Goal: Check status: Verify the current state of an ongoing process or item

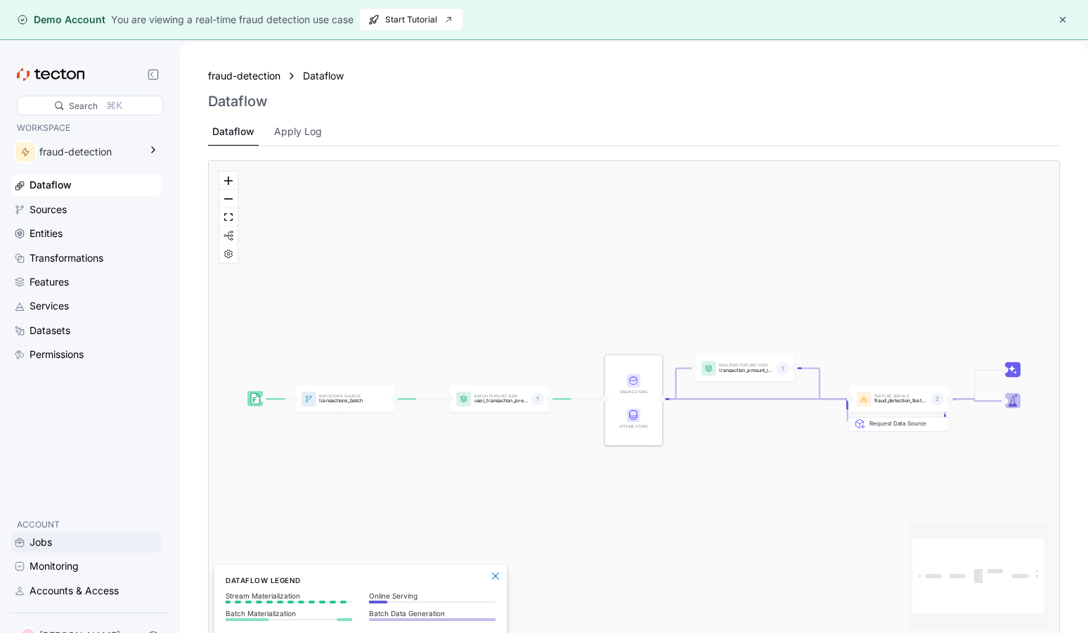
click at [39, 544] on div "Jobs" at bounding box center [41, 541] width 22 height 15
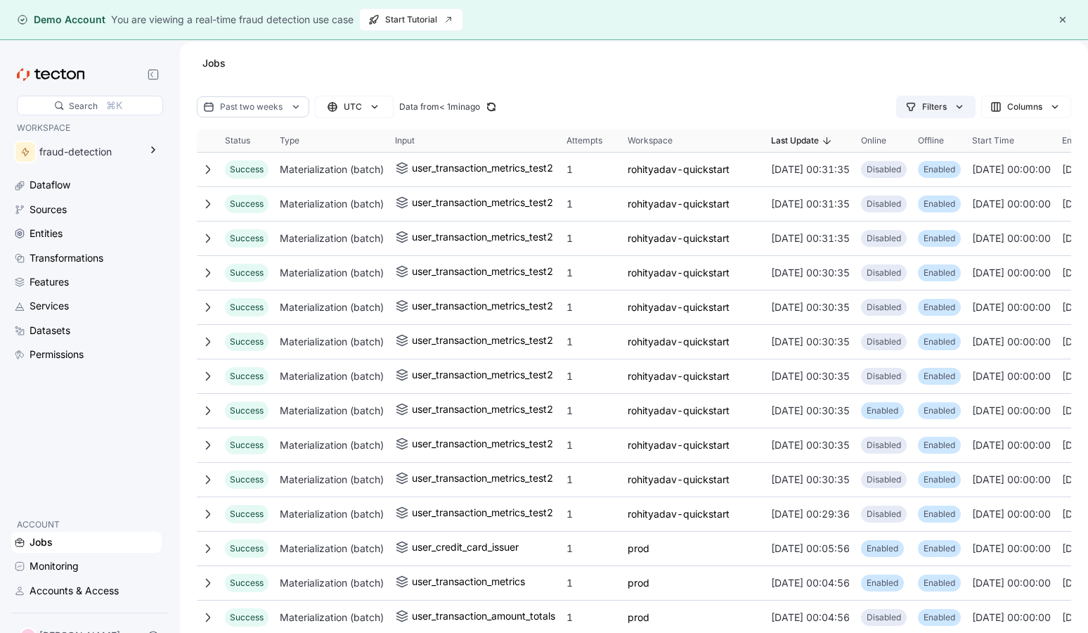
click at [953, 108] on icon "button" at bounding box center [960, 107] width 14 height 14
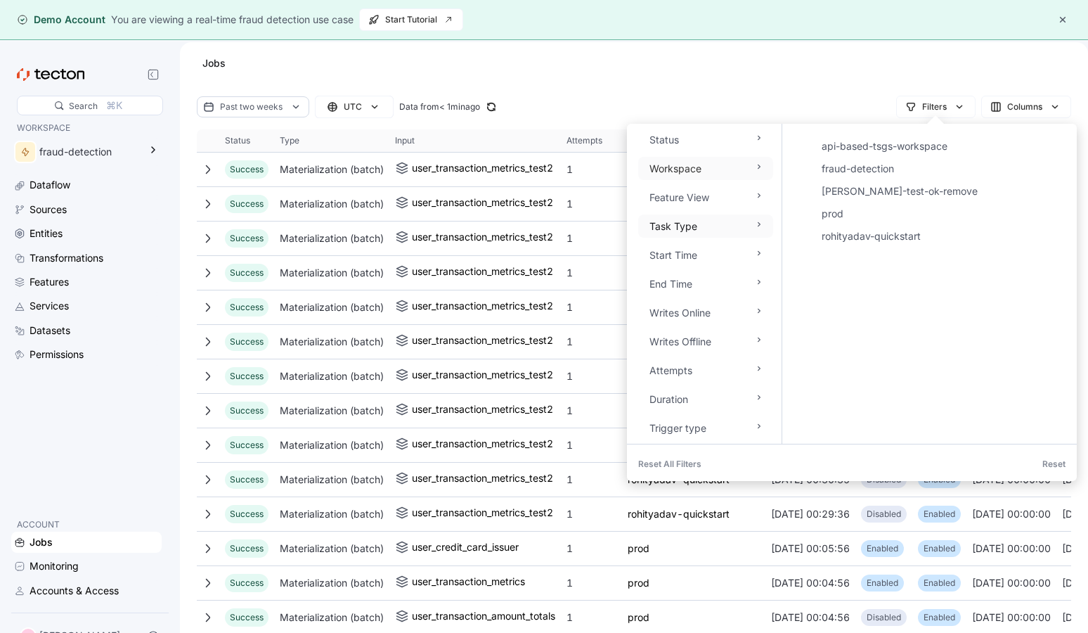
click at [757, 227] on icon at bounding box center [759, 224] width 11 height 11
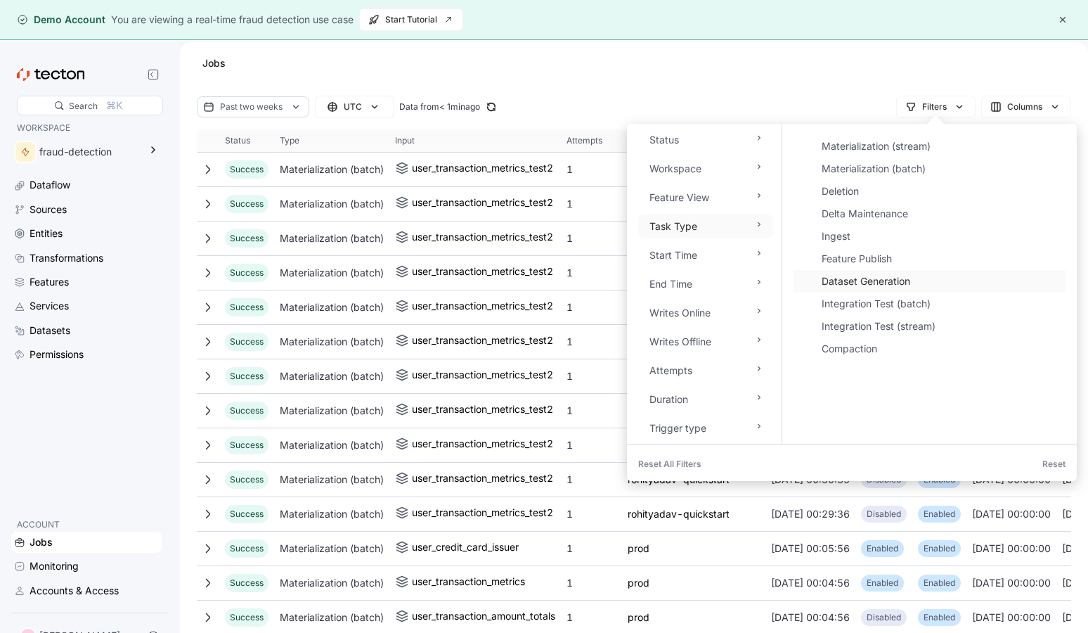
click at [850, 281] on div "Dataset Generation" at bounding box center [940, 281] width 236 height 17
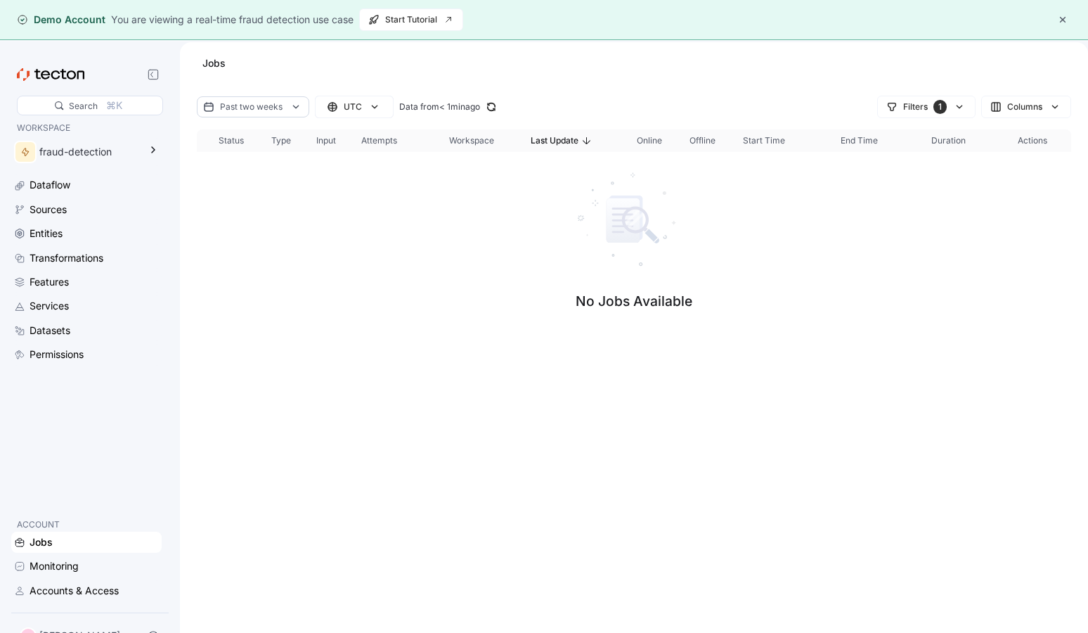
click at [460, 357] on div "Past two weeks UTC Data from < 1min ago Filters 1 Columns Sorting This table co…" at bounding box center [634, 385] width 908 height 579
click at [73, 158] on div "fraud-detection" at bounding box center [89, 151] width 100 height 15
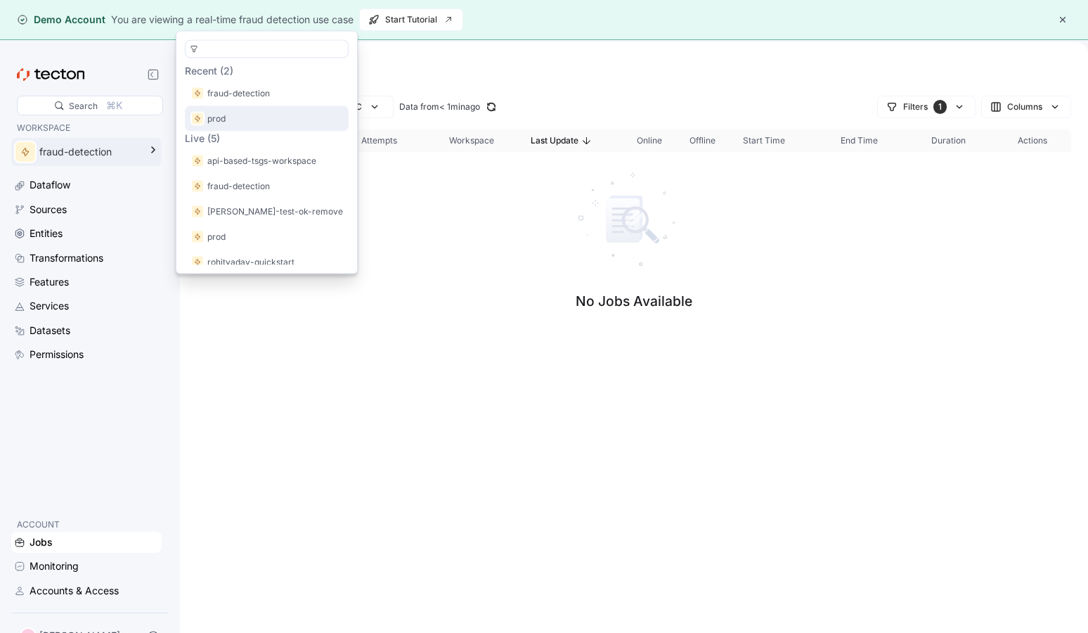
click at [217, 120] on p "prod" at bounding box center [216, 119] width 18 height 14
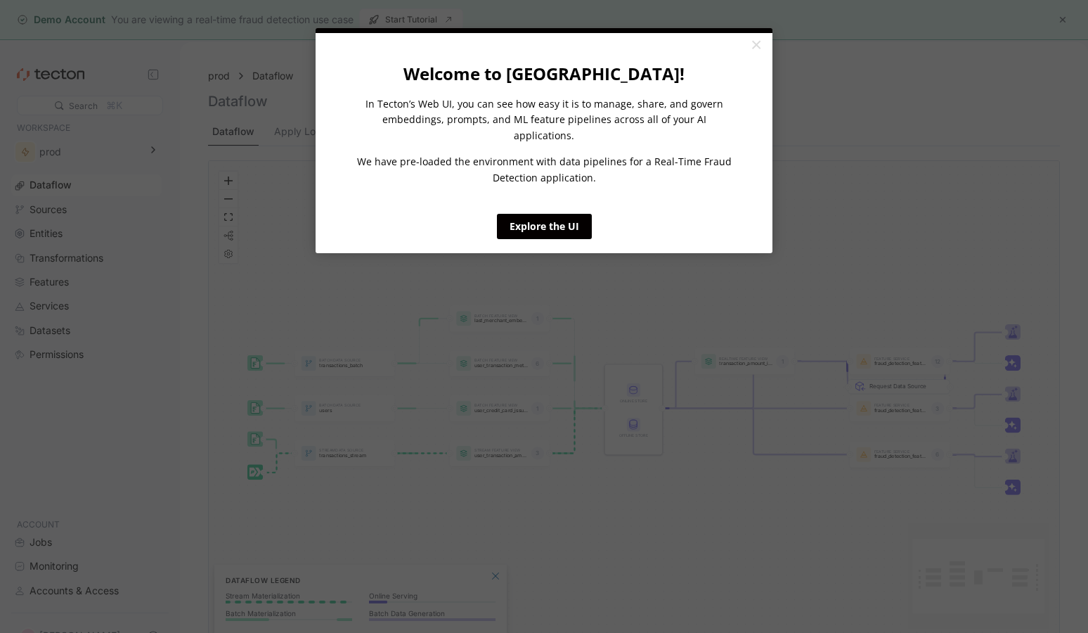
click at [757, 41] on link "×" at bounding box center [756, 45] width 25 height 25
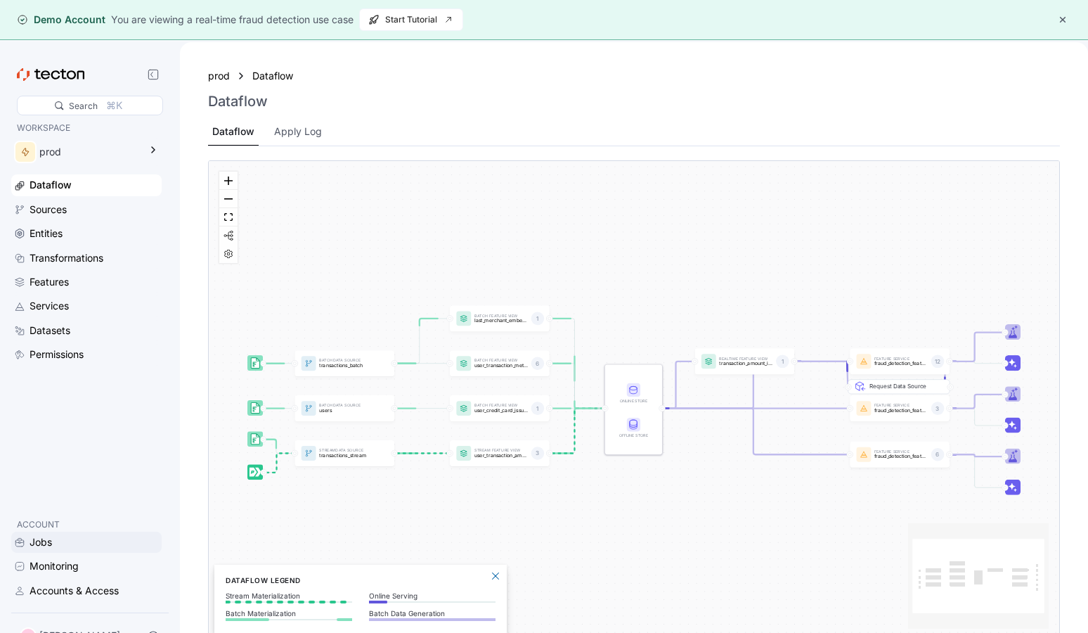
click at [43, 541] on div "Jobs" at bounding box center [41, 541] width 22 height 15
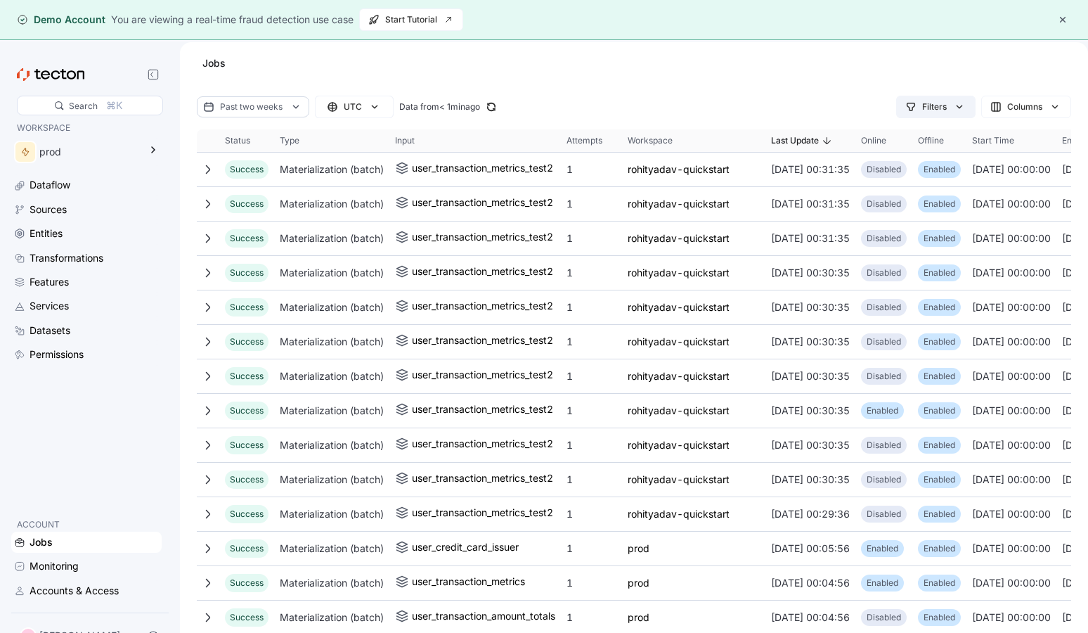
click at [944, 104] on div "Filters" at bounding box center [934, 107] width 25 height 14
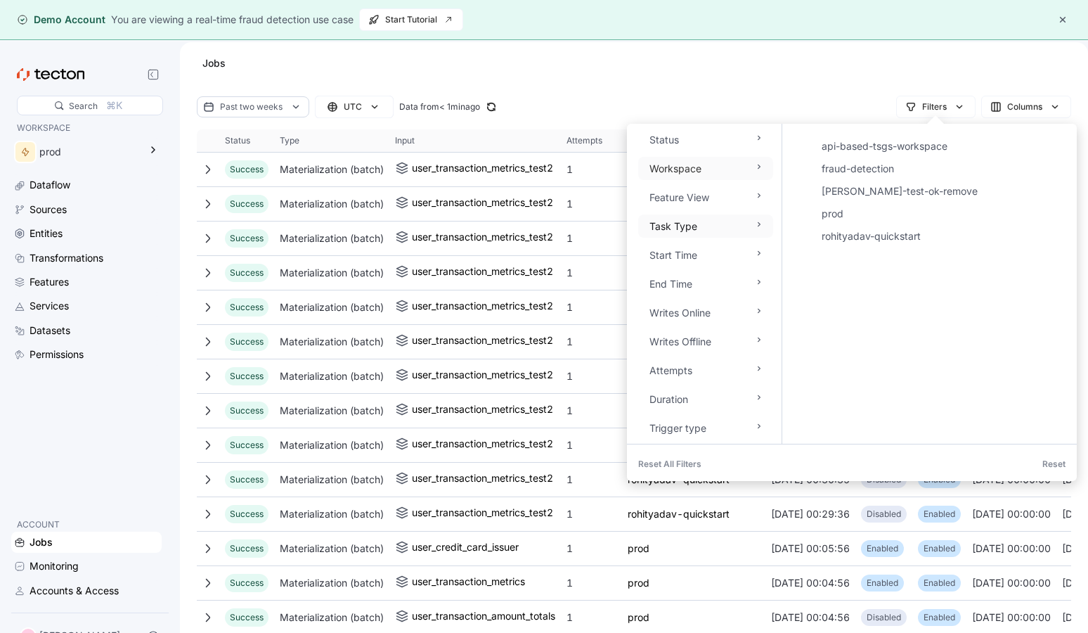
click at [688, 230] on div "Task Type" at bounding box center [674, 226] width 48 height 14
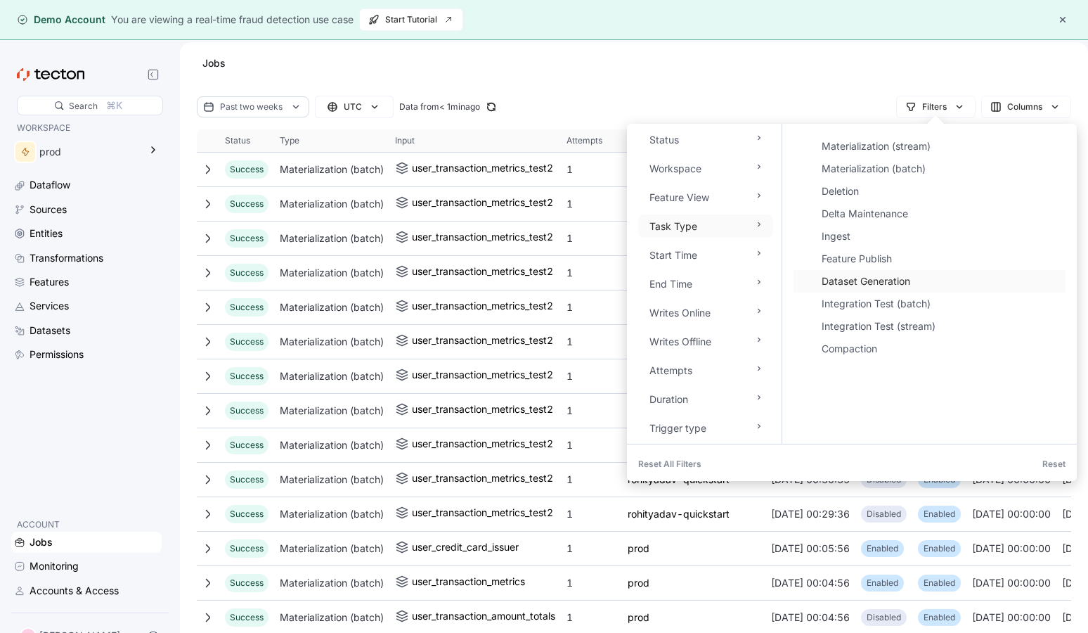
click at [847, 282] on div "Dataset Generation" at bounding box center [940, 281] width 236 height 17
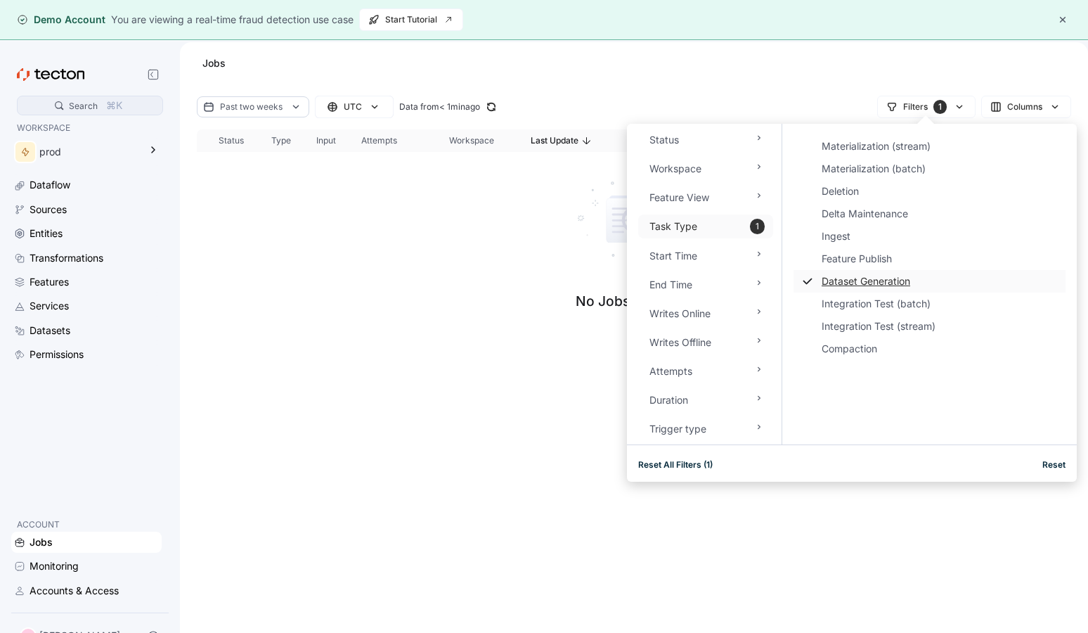
click at [96, 108] on div "Search" at bounding box center [83, 105] width 29 height 13
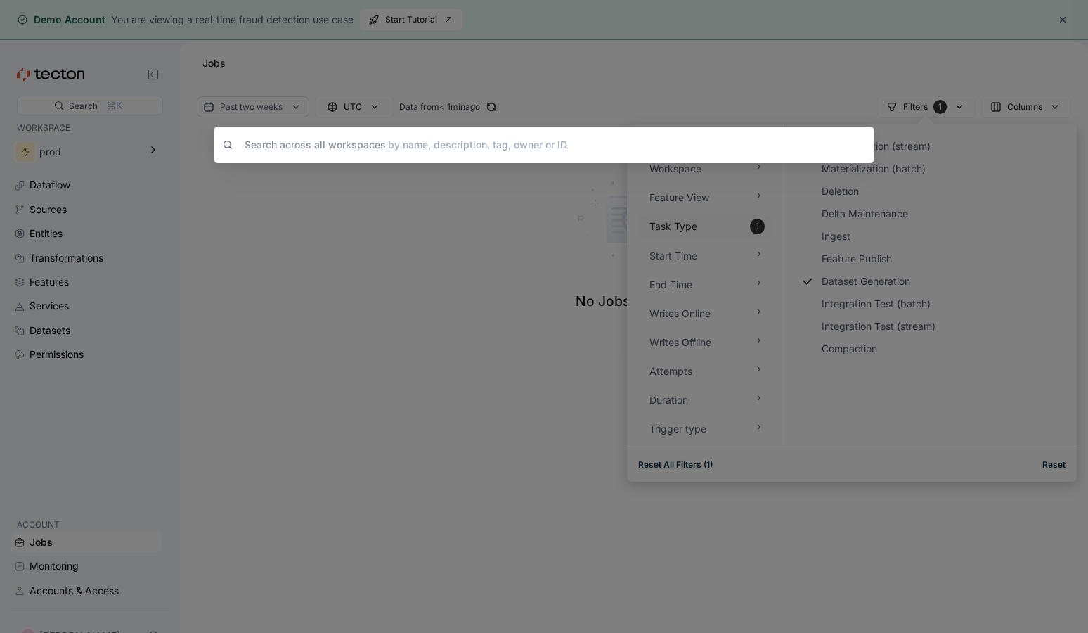
click at [321, 330] on div "Search across all workspaces by name, description, tag, owner or ID" at bounding box center [544, 316] width 1088 height 633
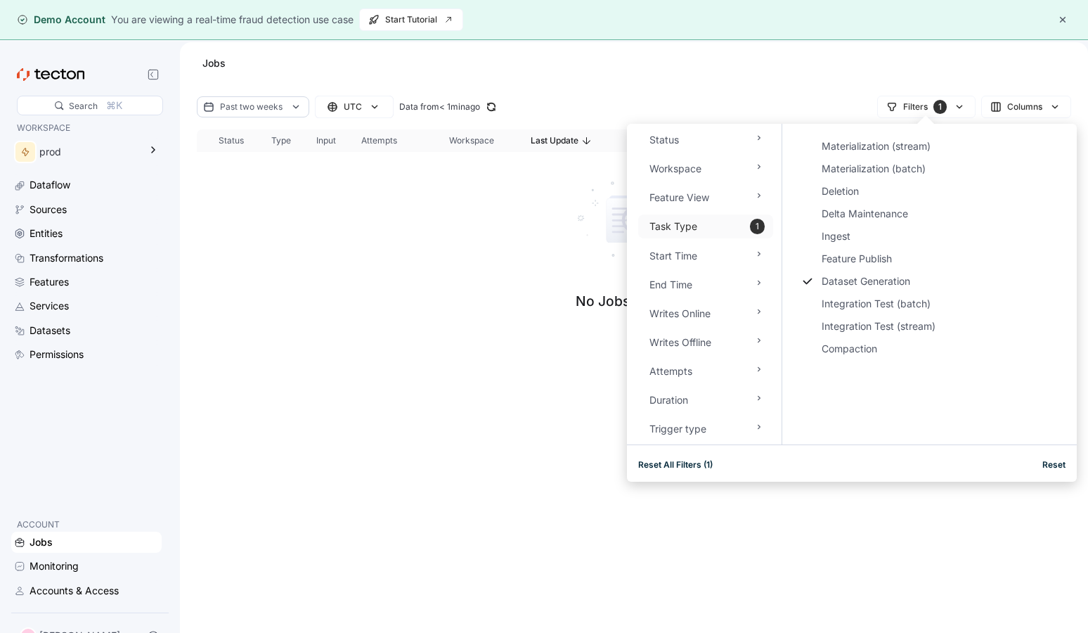
click at [238, 101] on div "Past two weeks" at bounding box center [253, 106] width 66 height 13
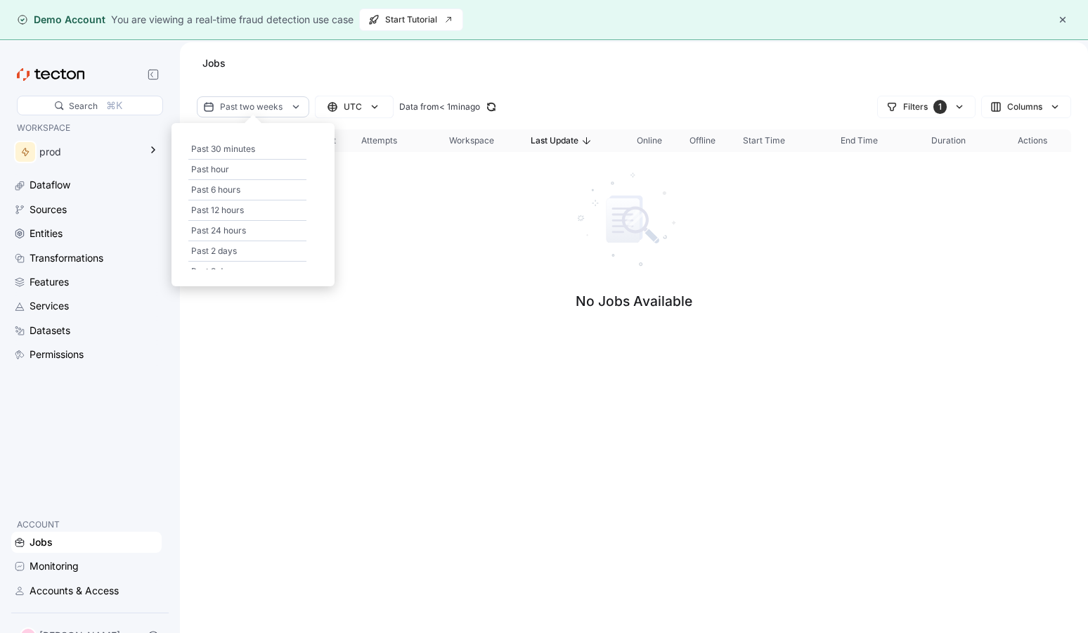
scroll to position [176, 0]
click at [229, 262] on div "Past 6 months" at bounding box center [247, 259] width 118 height 20
